Goal: Information Seeking & Learning: Learn about a topic

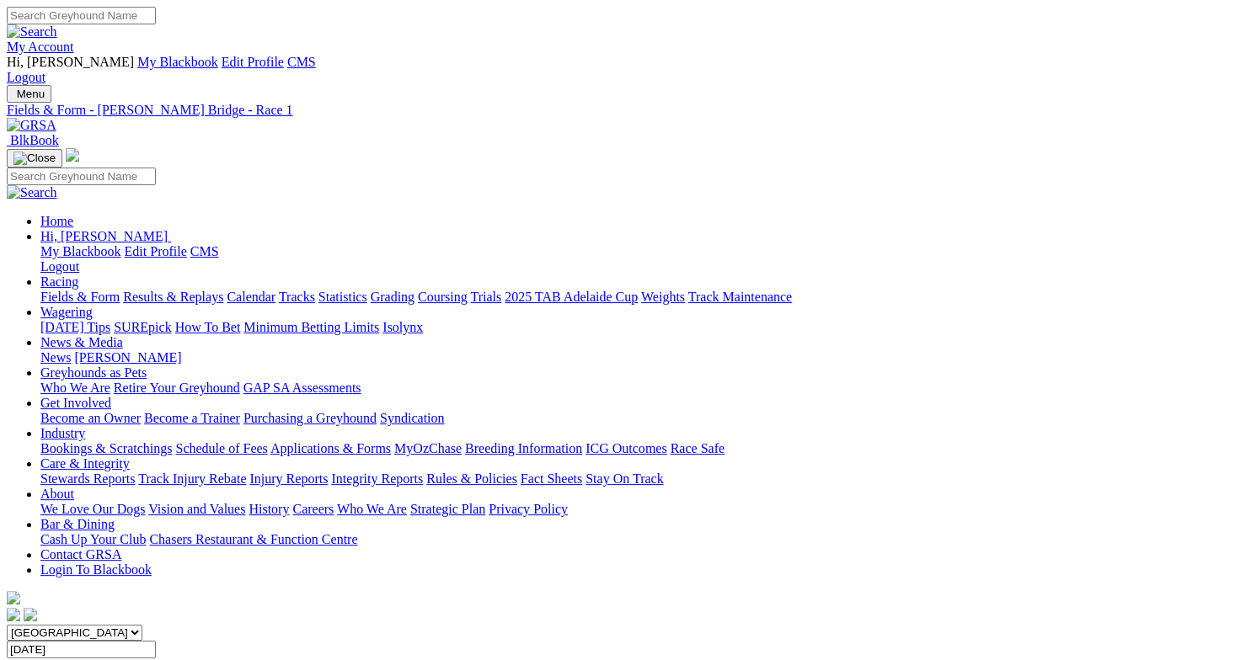
click at [135, 472] on link "Stewards Reports" at bounding box center [87, 479] width 94 height 14
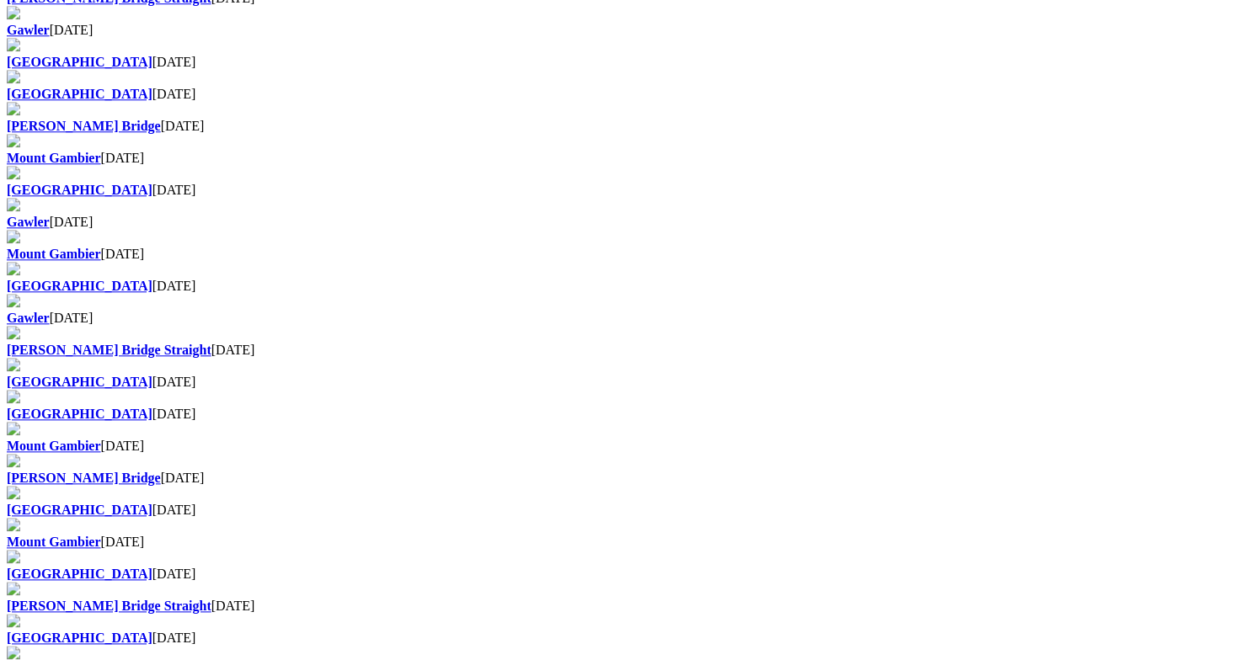
scroll to position [850, 0]
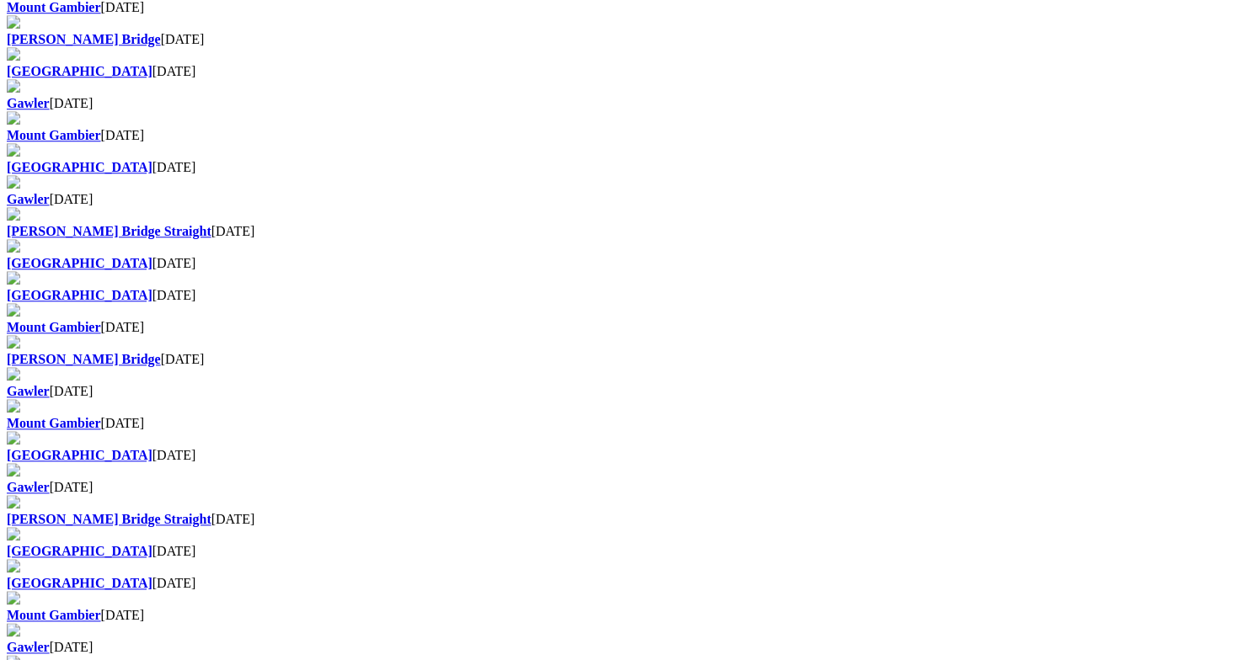
scroll to position [958, 0]
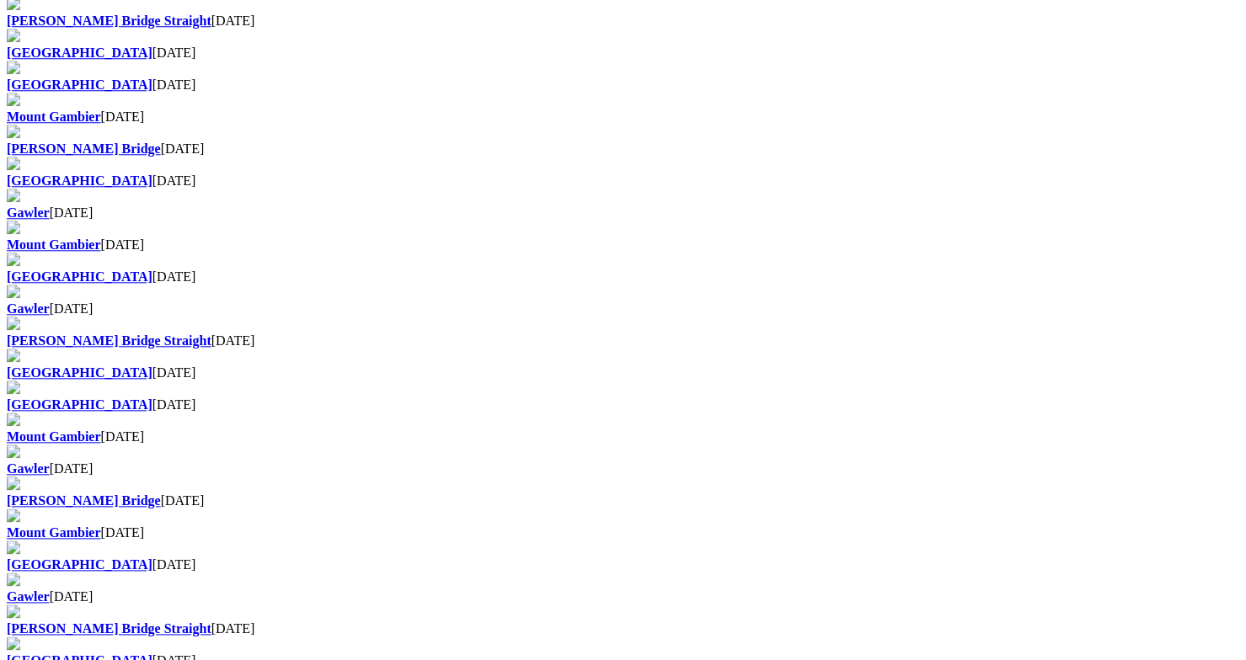
scroll to position [942, 0]
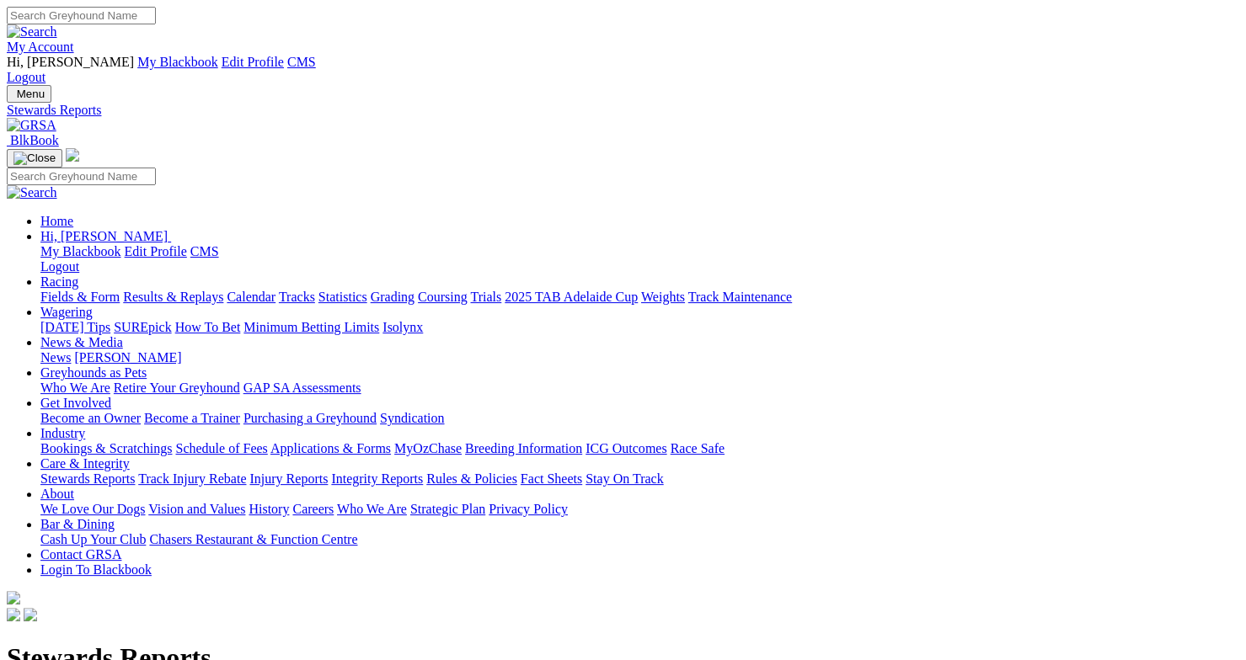
click at [74, 40] on link "My Account" at bounding box center [40, 47] width 67 height 14
